Goal: Information Seeking & Learning: Learn about a topic

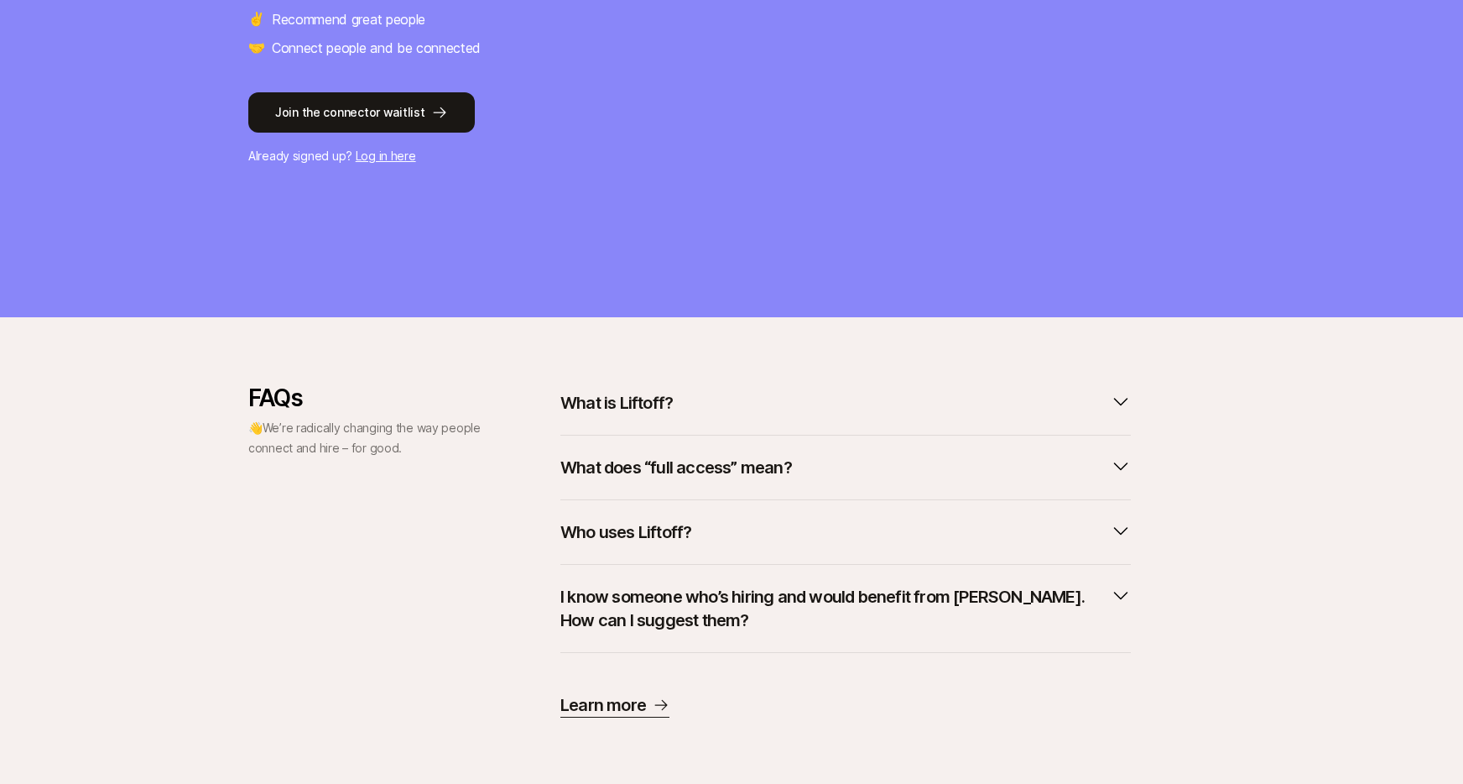
scroll to position [368, 0]
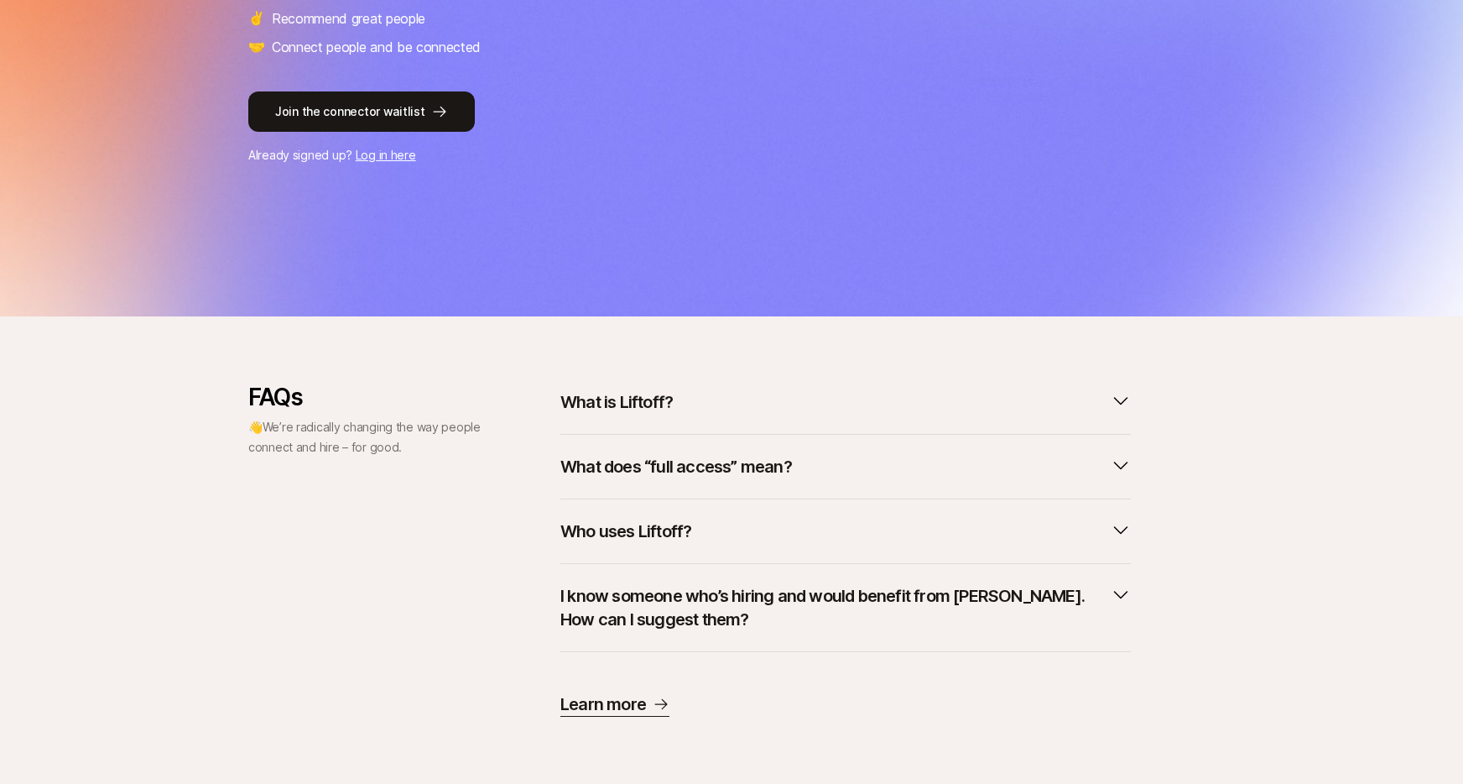
click at [628, 409] on p "What is Liftoff?" at bounding box center [616, 401] width 112 height 23
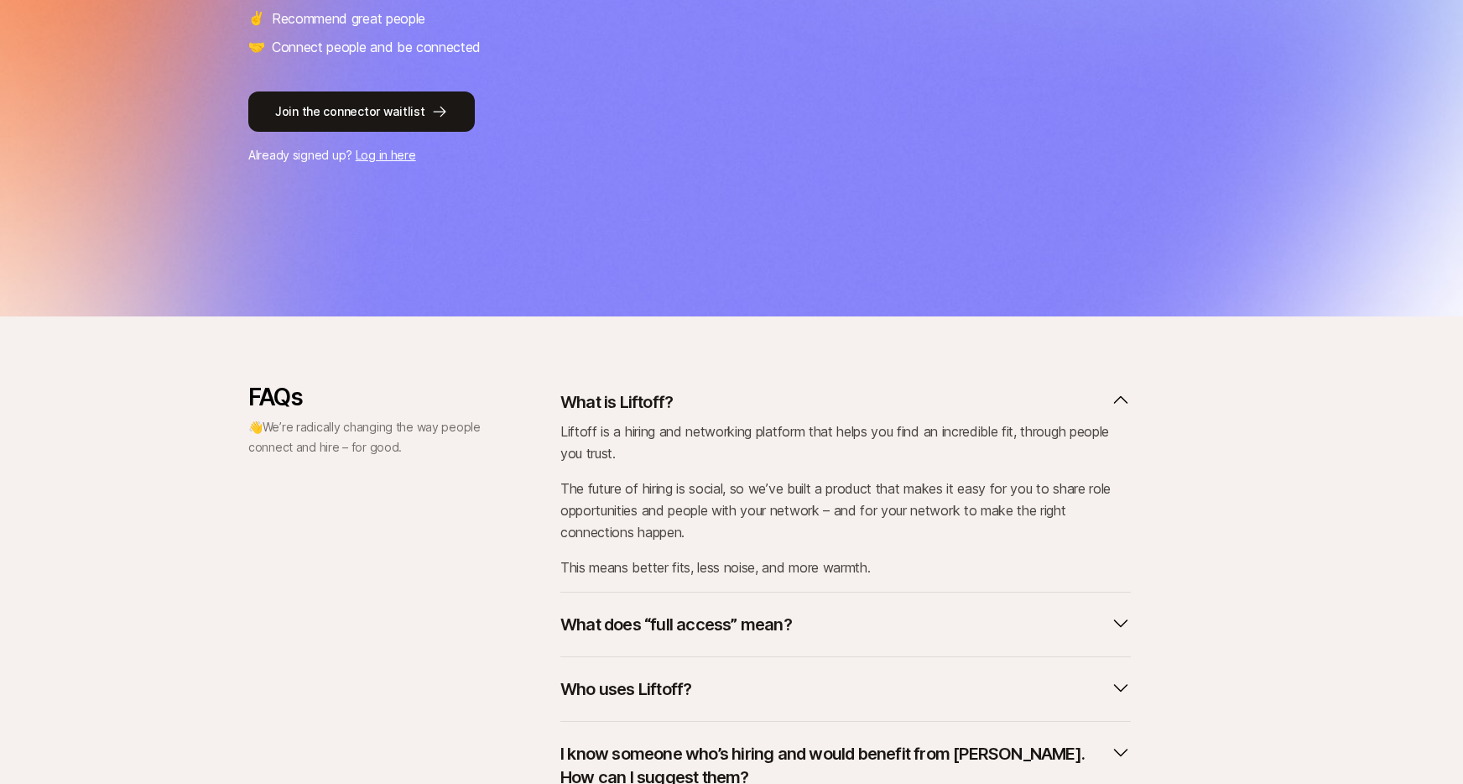
click at [622, 402] on p "What is Liftoff?" at bounding box center [616, 401] width 112 height 23
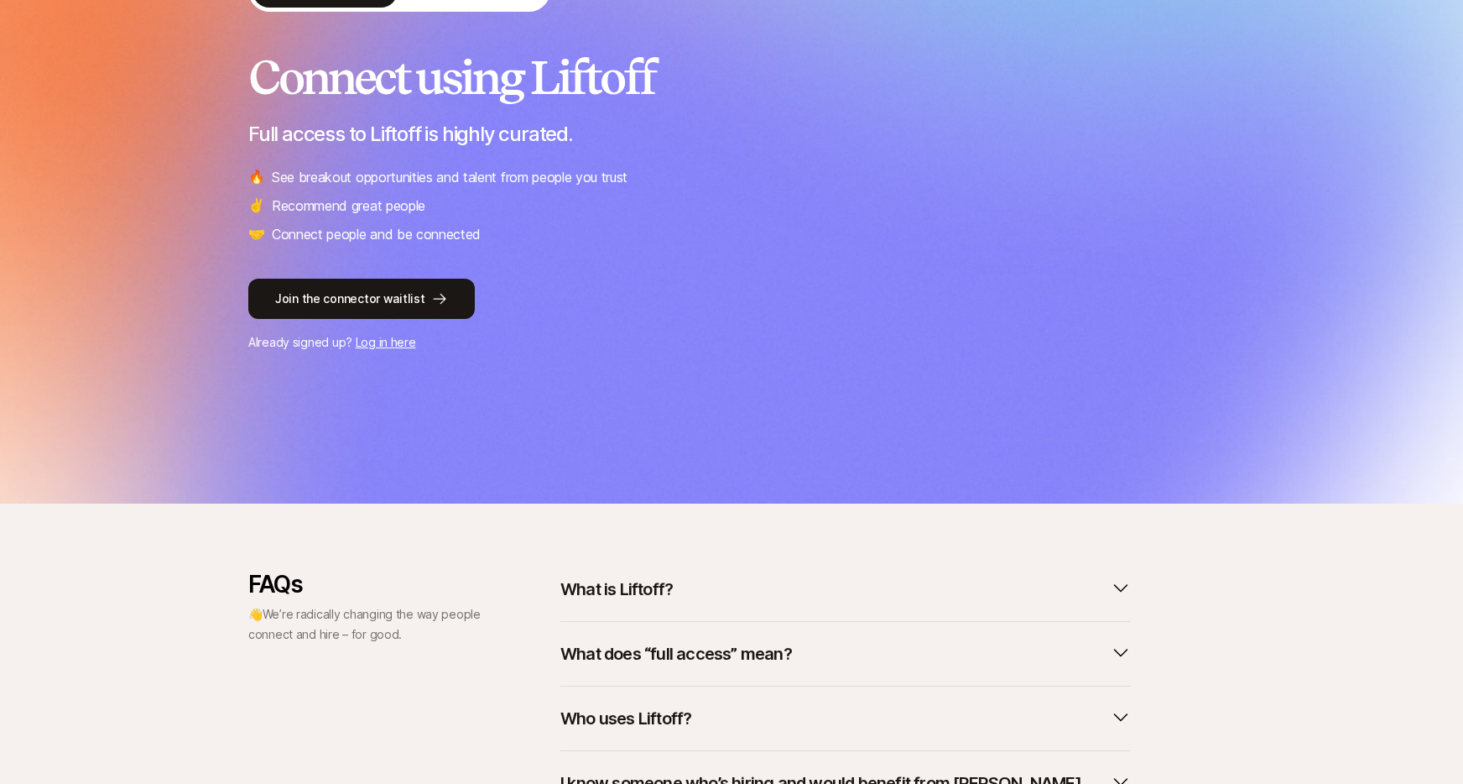
scroll to position [0, 0]
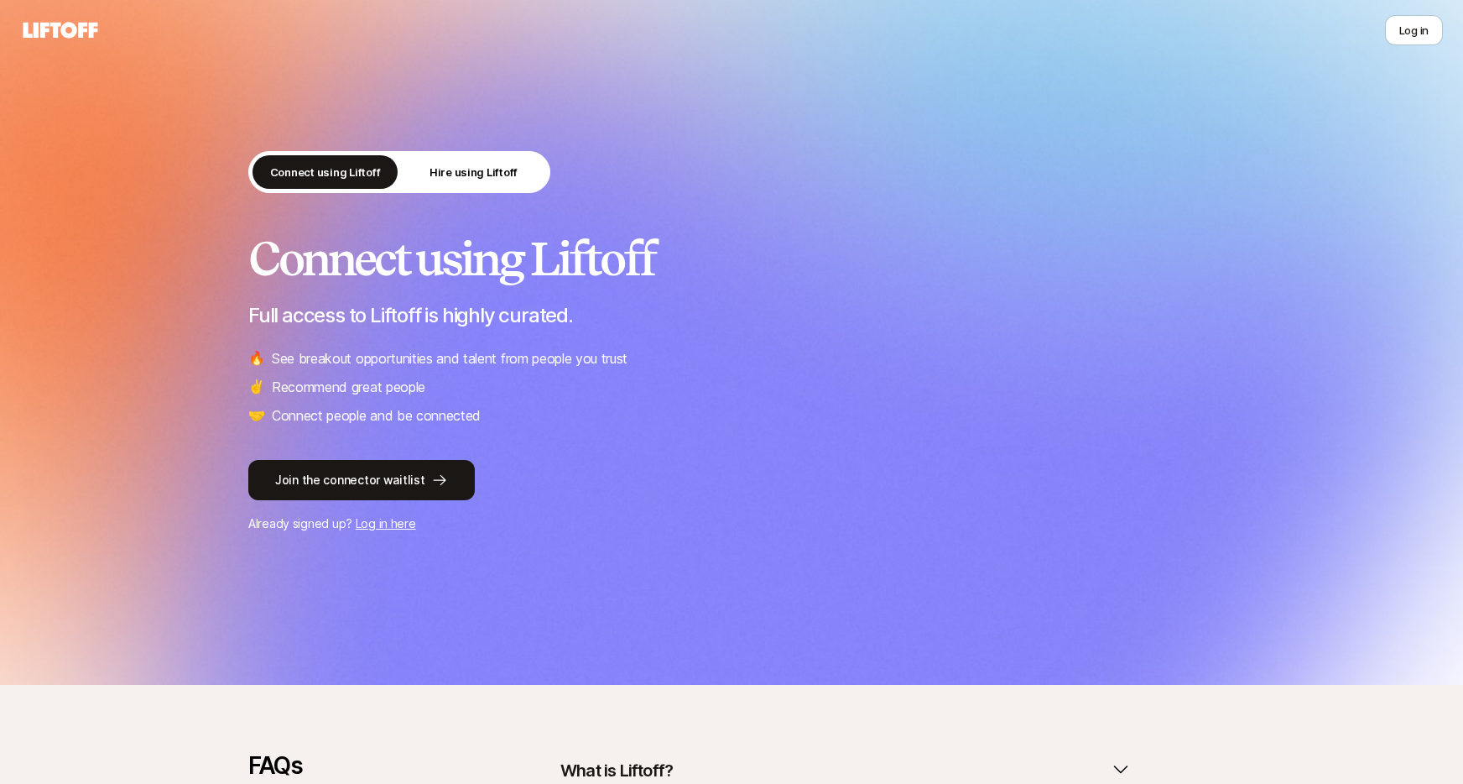
click at [503, 190] on div "Connect using Liftoff Hire using Liftoff" at bounding box center [399, 172] width 302 height 42
click at [501, 169] on p "Hire using Liftoff" at bounding box center [474, 172] width 88 height 17
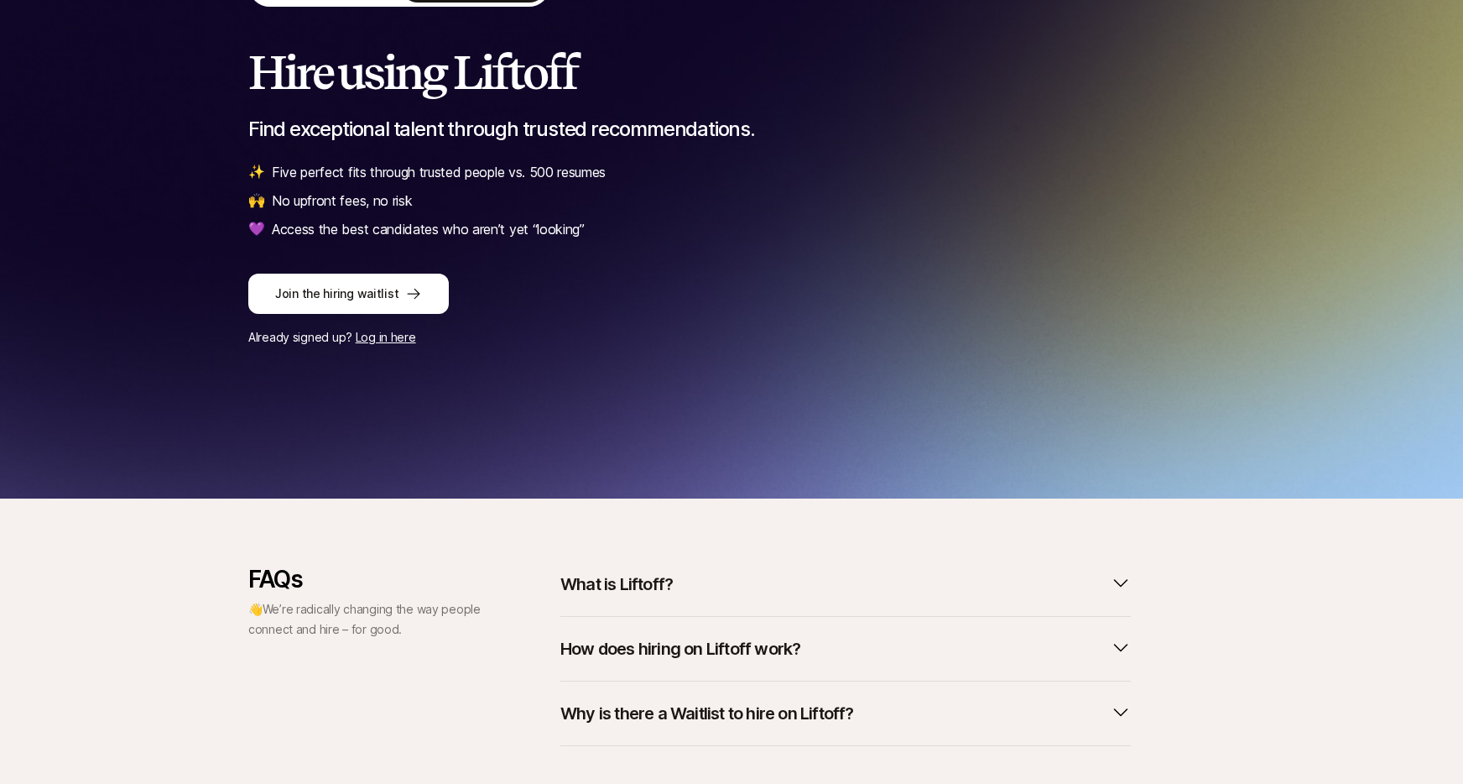
scroll to position [280, 0]
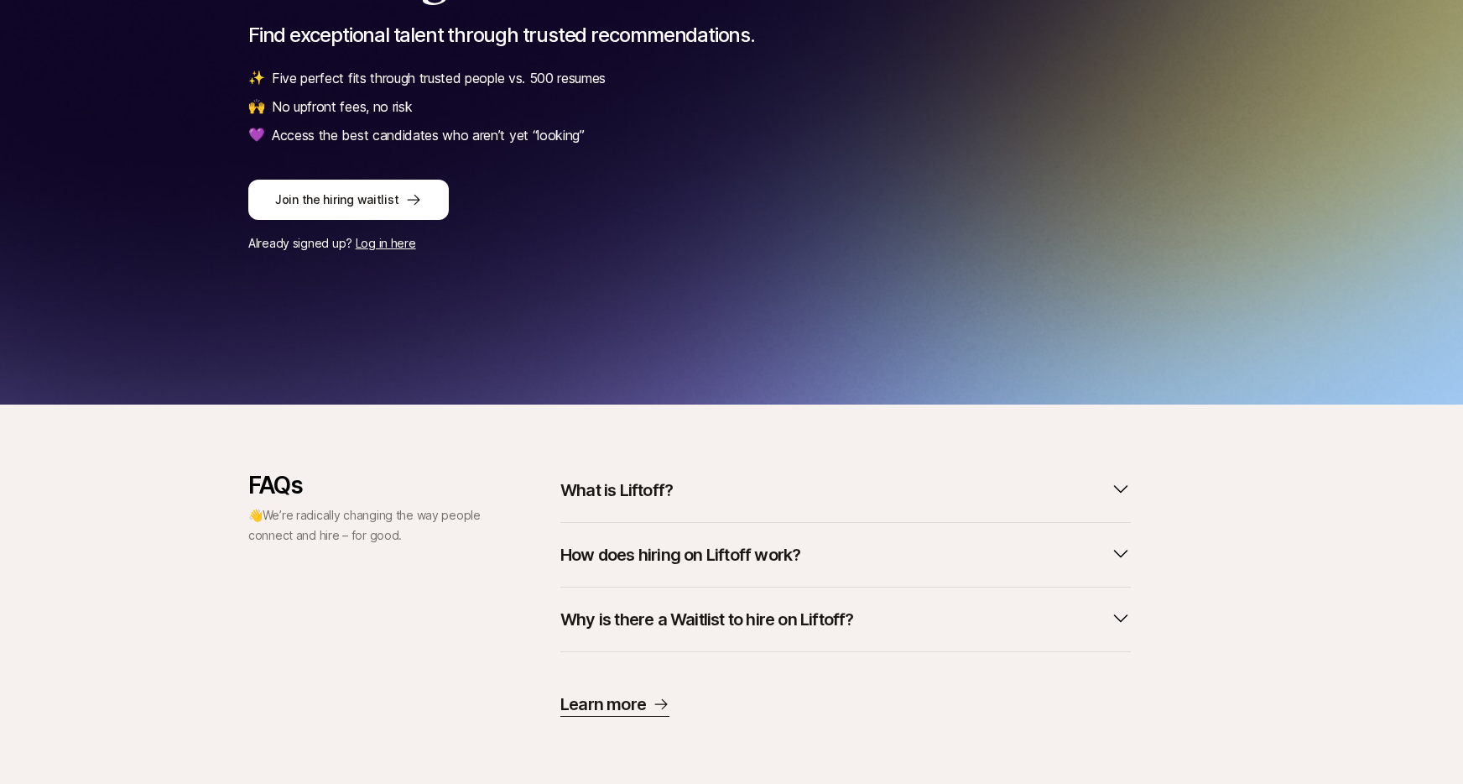
click at [636, 488] on p "What is Liftoff?" at bounding box center [616, 489] width 112 height 23
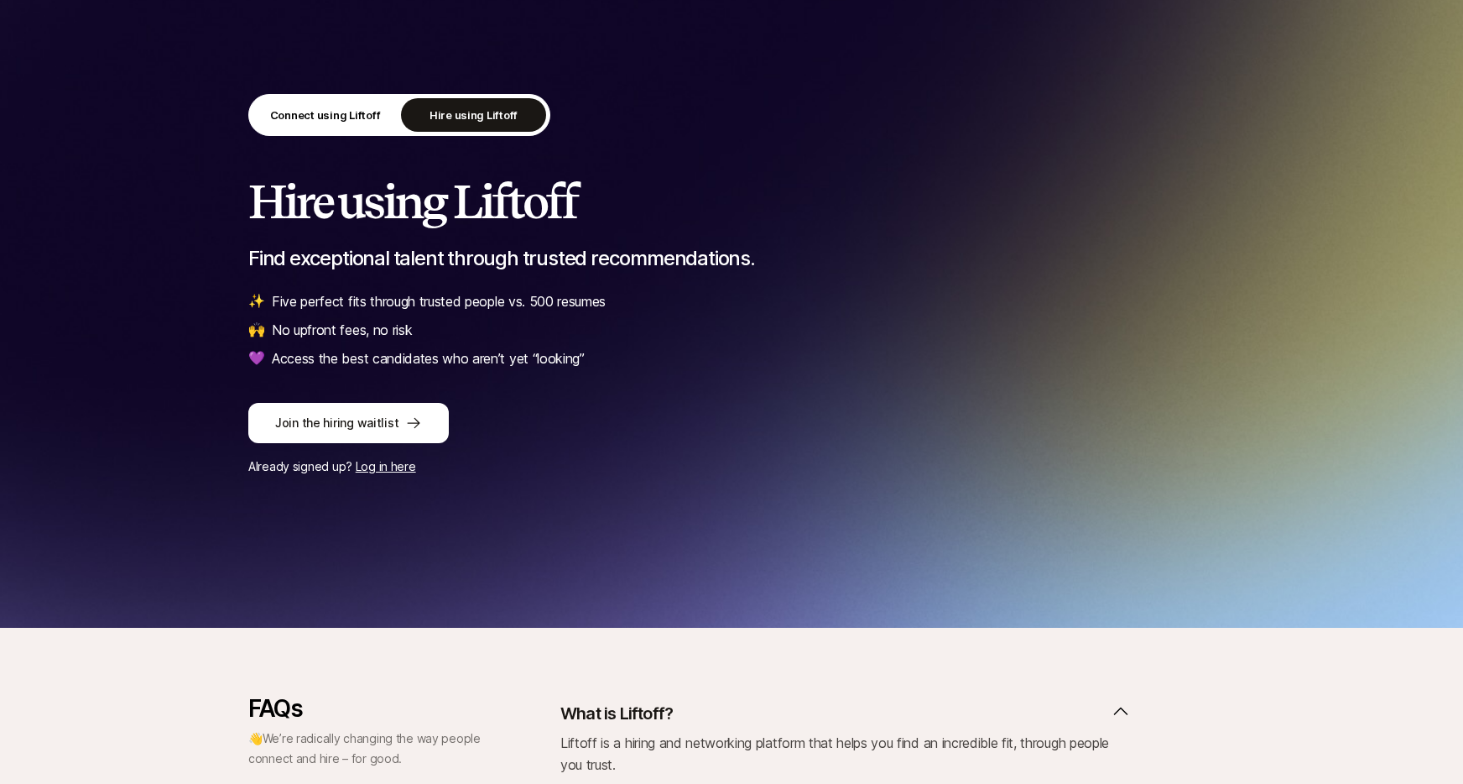
scroll to position [0, 0]
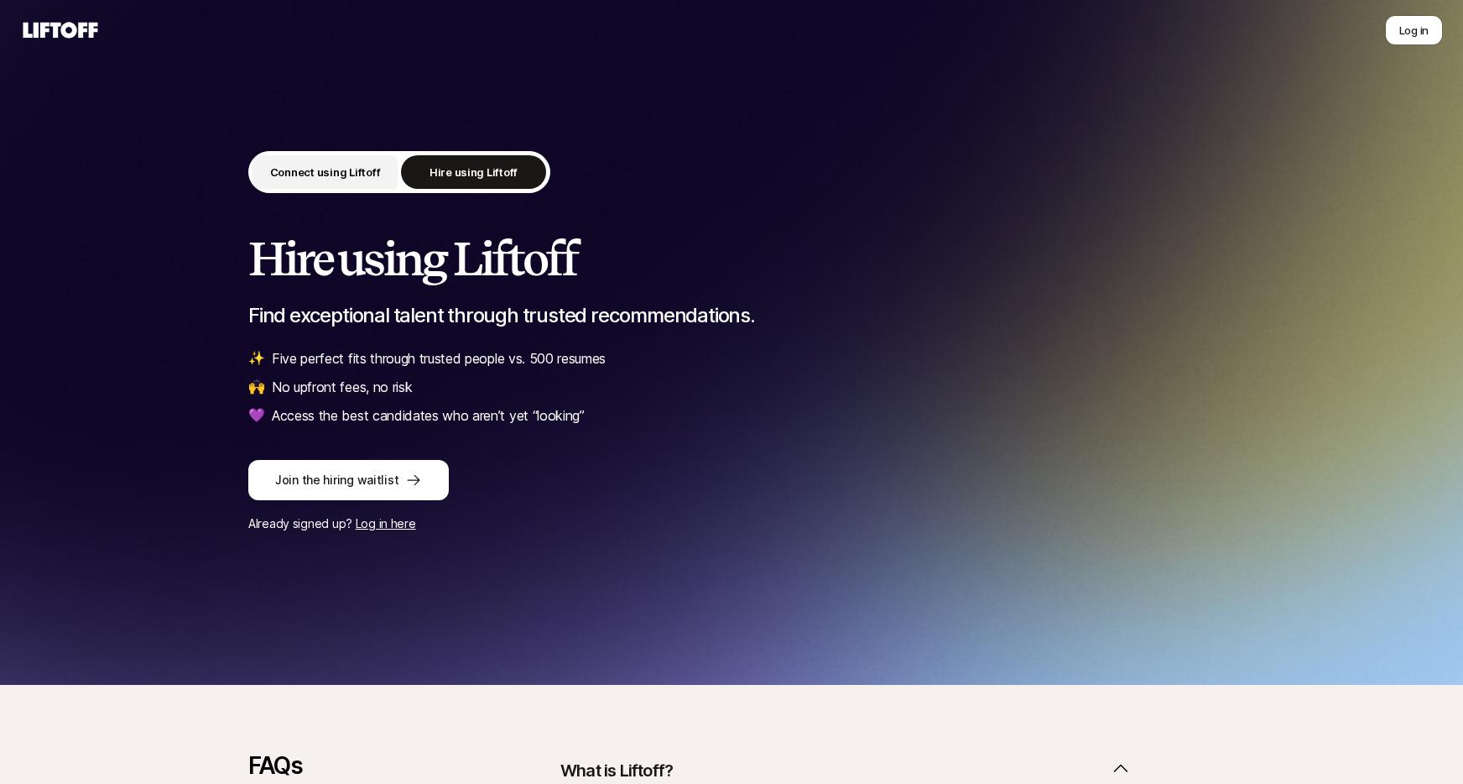
click at [322, 178] on p "Connect using Liftoff" at bounding box center [325, 172] width 111 height 17
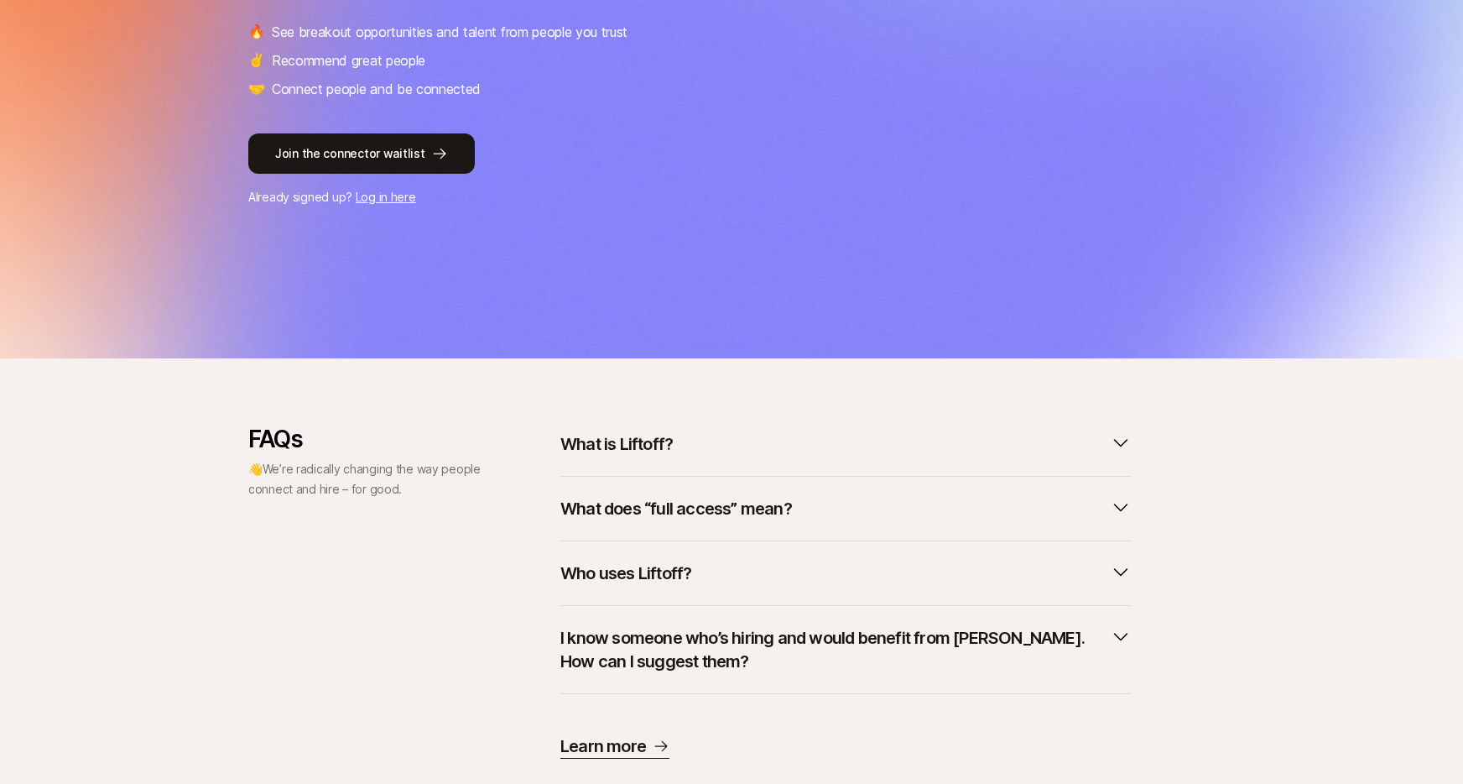
scroll to position [368, 0]
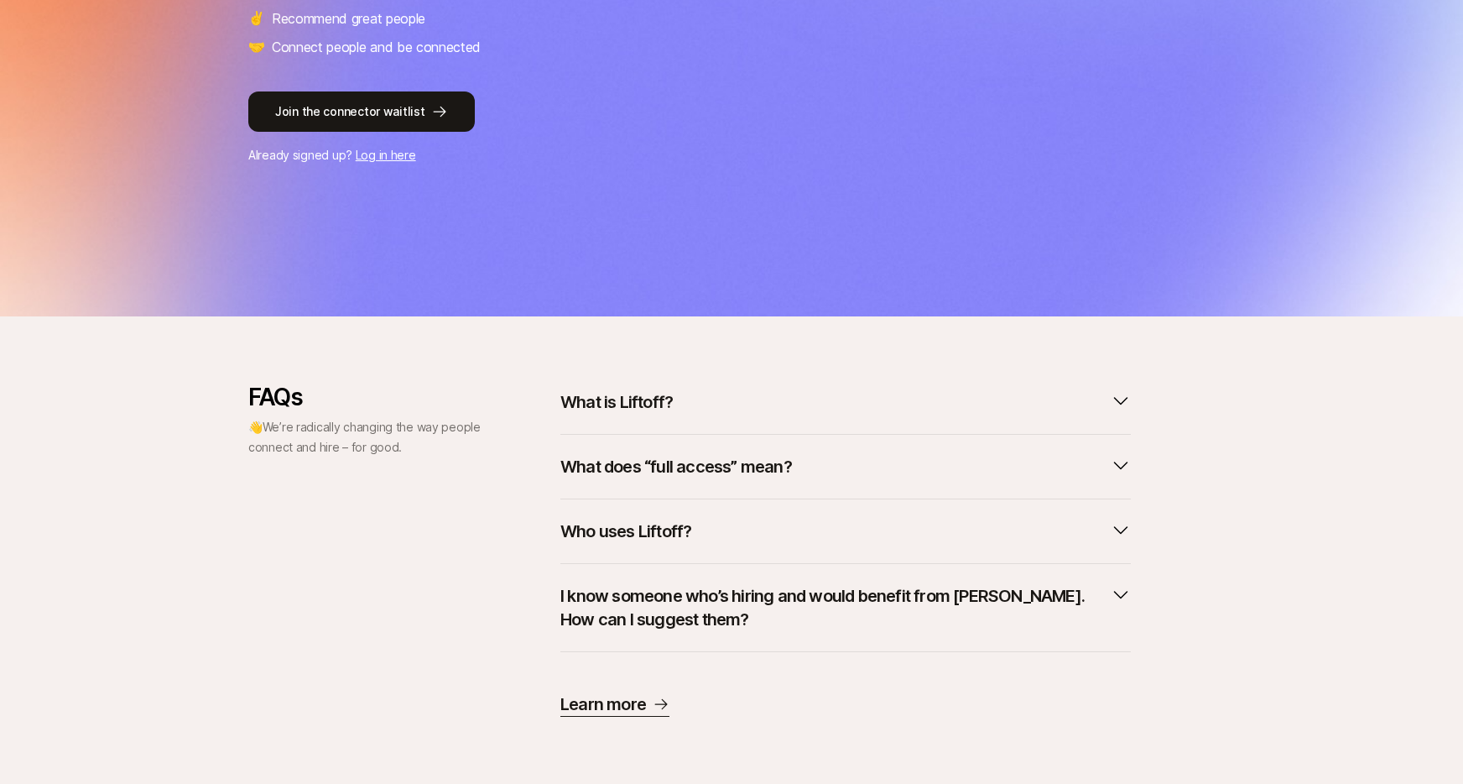
click at [639, 532] on p "Who uses Liftoff?" at bounding box center [625, 530] width 131 height 23
